Goal: Information Seeking & Learning: Check status

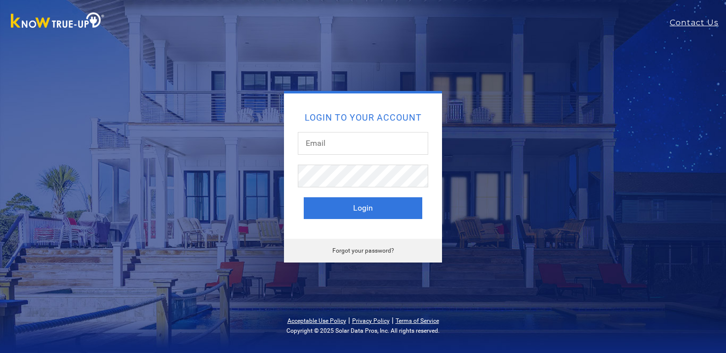
click at [0, 352] on nordpass-portal at bounding box center [0, 353] width 0 height 0
type input "[EMAIL_ADDRESS][PERSON_NAME][DOMAIN_NAME][MEDICAL_DATA]"
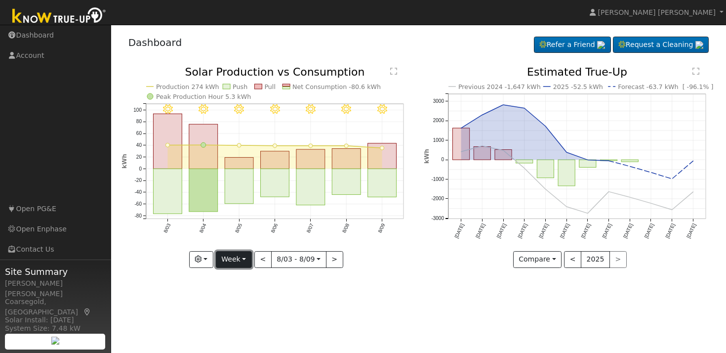
click at [246, 259] on button "Week" at bounding box center [234, 259] width 36 height 17
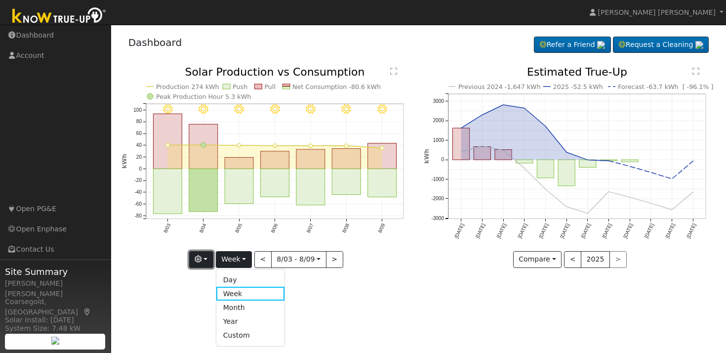
click at [209, 263] on button "button" at bounding box center [201, 259] width 24 height 17
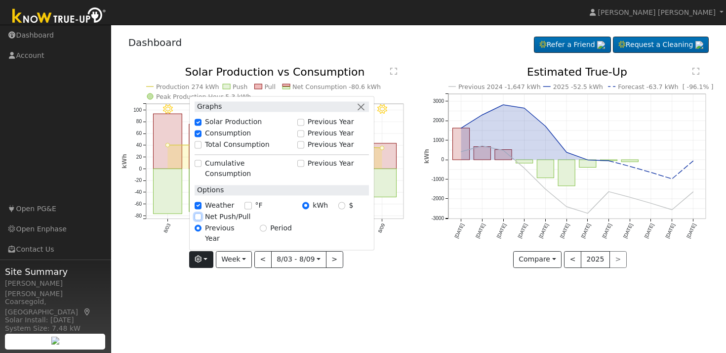
click at [199, 220] on input "Net Push/Pull" at bounding box center [198, 216] width 7 height 7
checkbox input "true"
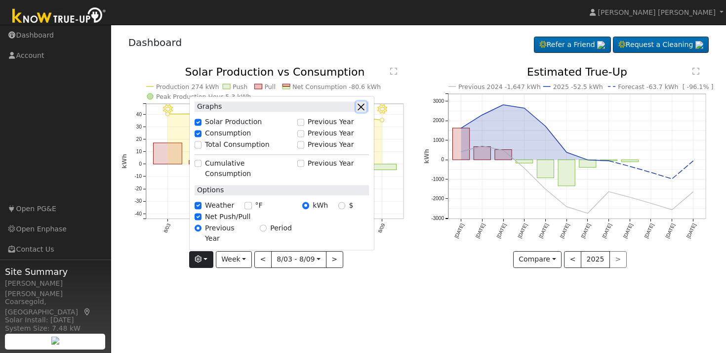
click at [365, 112] on button "button" at bounding box center [361, 107] width 10 height 10
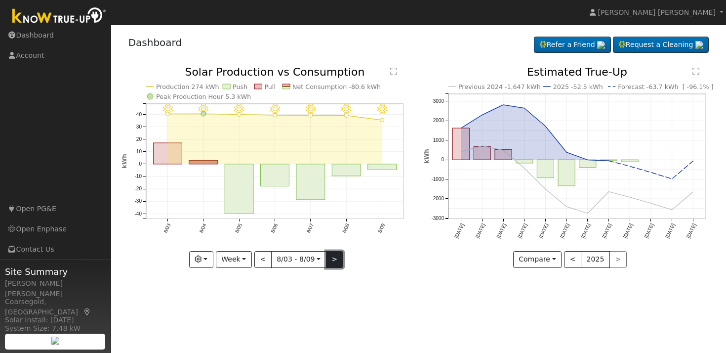
click at [337, 261] on button ">" at bounding box center [334, 259] width 17 height 17
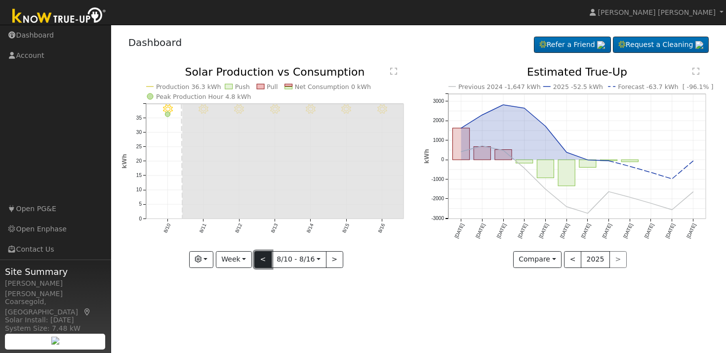
click at [263, 262] on button "<" at bounding box center [262, 259] width 17 height 17
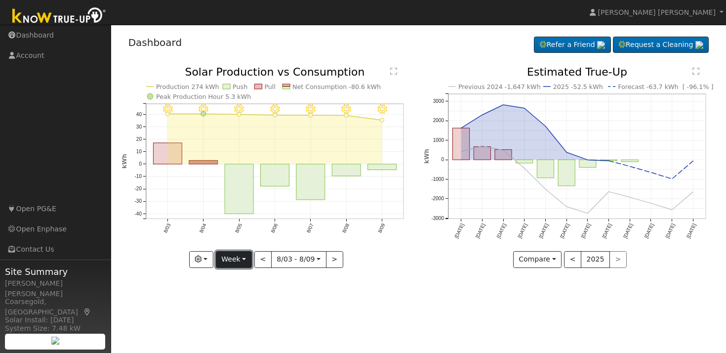
click at [239, 262] on button "Week" at bounding box center [234, 259] width 36 height 17
click at [239, 304] on link "Month" at bounding box center [250, 307] width 69 height 14
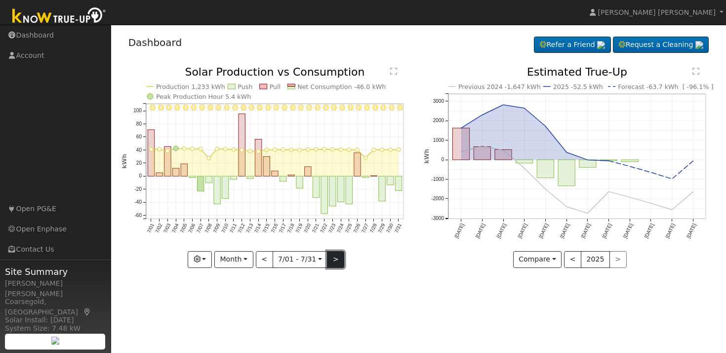
click at [334, 258] on button ">" at bounding box center [335, 259] width 17 height 17
type input "2025-08-01"
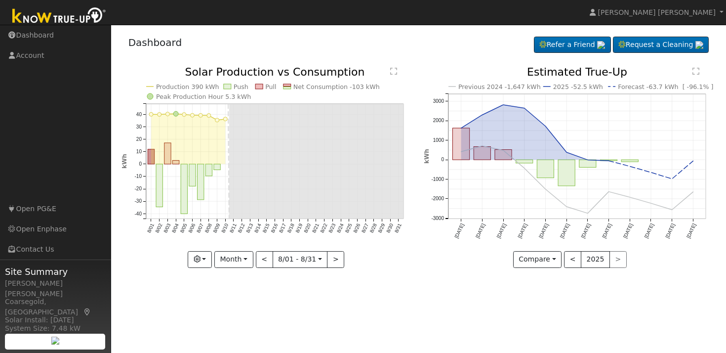
click at [412, 275] on div "Production 390 kWh Push Pull Net Consumption -103 kWh Peak Production Hour 5.3 …" at bounding box center [267, 174] width 303 height 215
